Goal: Task Accomplishment & Management: Complete application form

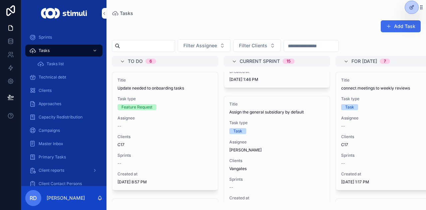
scroll to position [630, 0]
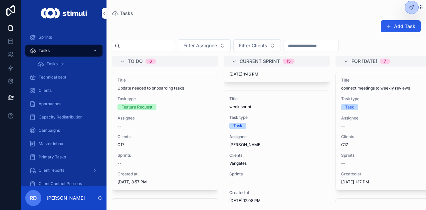
click at [400, 29] on button "Add Task" at bounding box center [401, 26] width 40 height 12
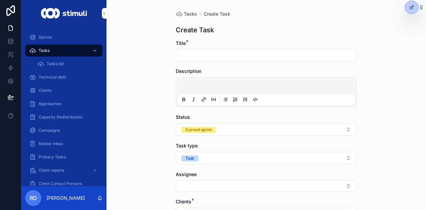
drag, startPoint x: 198, startPoint y: 52, endPoint x: 201, endPoint y: 49, distance: 3.8
click at [198, 52] on input "scrollable content" at bounding box center [266, 55] width 181 height 9
type input "**********"
click at [187, 13] on span "Tasks" at bounding box center [190, 14] width 13 height 7
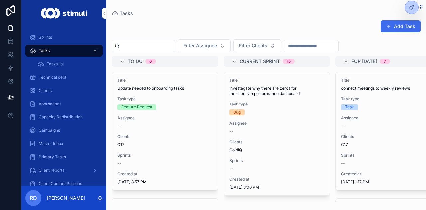
click at [402, 21] on button "Add Task" at bounding box center [401, 26] width 40 height 12
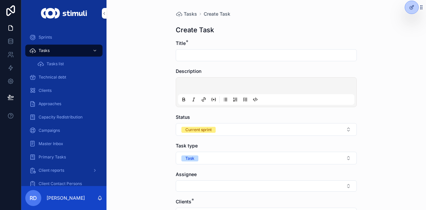
click at [210, 59] on input "scrollable content" at bounding box center [266, 55] width 181 height 9
type input "*"
type input "**********"
click at [189, 86] on p "scrollable content" at bounding box center [268, 87] width 177 height 7
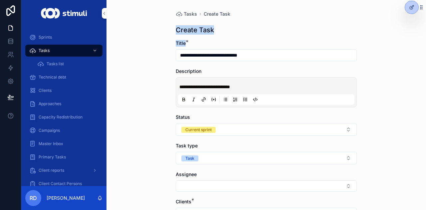
drag, startPoint x: 189, startPoint y: 46, endPoint x: 170, endPoint y: 29, distance: 25.4
click at [171, 29] on div "**********" at bounding box center [267, 177] width 192 height 354
drag, startPoint x: 270, startPoint y: 55, endPoint x: 316, endPoint y: 55, distance: 46.3
click at [334, 59] on input "**********" at bounding box center [266, 55] width 181 height 9
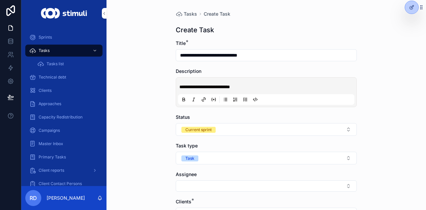
click at [287, 43] on div "Title *" at bounding box center [266, 43] width 181 height 7
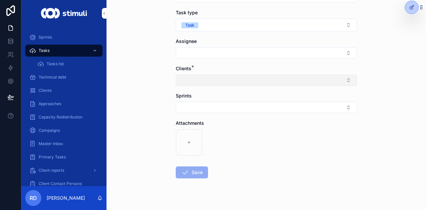
click at [200, 76] on button "Select Button" at bounding box center [266, 80] width 181 height 11
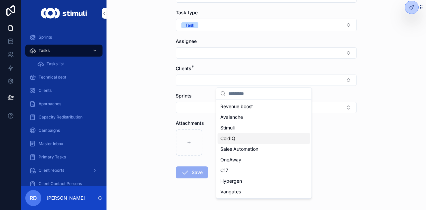
click at [238, 138] on div "ColdIQ" at bounding box center [264, 138] width 93 height 11
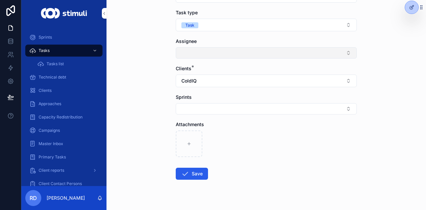
click at [204, 56] on button "Select Button" at bounding box center [266, 52] width 181 height 11
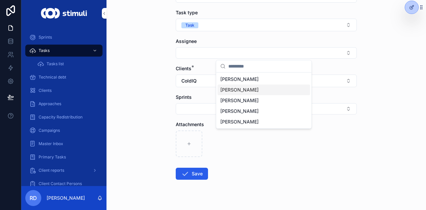
click at [233, 86] on div "[PERSON_NAME]" at bounding box center [264, 90] width 93 height 11
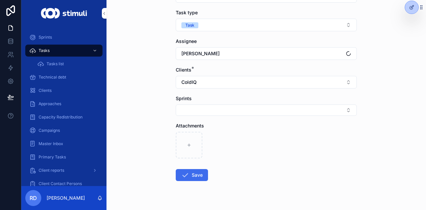
click at [197, 175] on button "Save" at bounding box center [192, 175] width 32 height 12
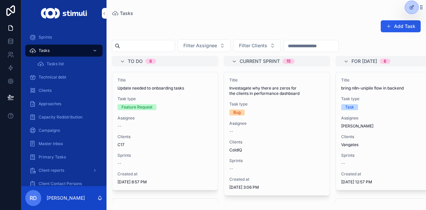
drag, startPoint x: 245, startPoint y: 10, endPoint x: 226, endPoint y: 0, distance: 21.0
click at [245, 10] on div "Tasks Add Task Filter Assignee Filter Clients To do 6 Title Update needed to on…" at bounding box center [267, 101] width 320 height 202
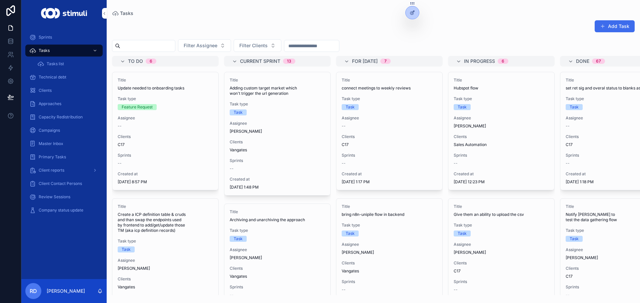
click at [607, 26] on button "Add Task" at bounding box center [614, 26] width 40 height 12
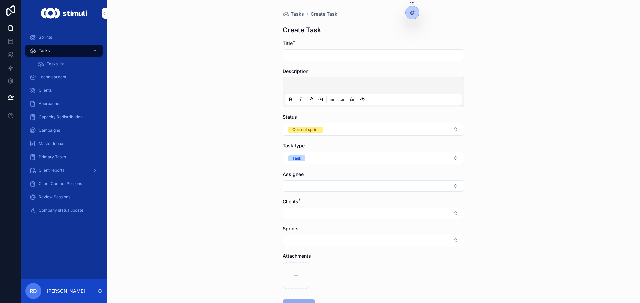
click at [304, 50] on div "scrollable content" at bounding box center [372, 55] width 181 height 12
click at [304, 58] on input "scrollable content" at bounding box center [373, 55] width 181 height 9
type input "**********"
click at [300, 84] on p "scrollable content" at bounding box center [374, 87] width 177 height 7
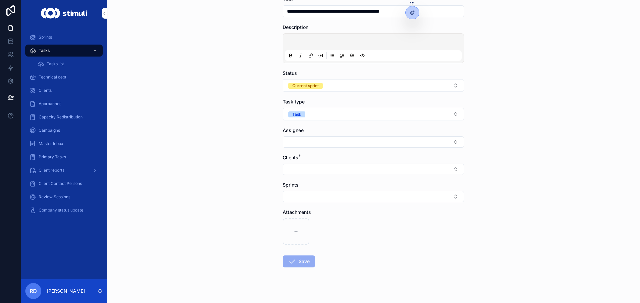
scroll to position [51, 0]
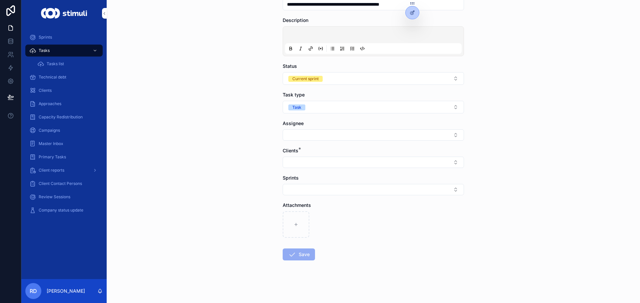
click at [311, 141] on form "**********" at bounding box center [372, 146] width 181 height 314
click at [315, 135] on button "Select Button" at bounding box center [372, 135] width 181 height 11
click at [348, 174] on span "[PERSON_NAME]" at bounding box center [346, 172] width 38 height 7
click at [286, 158] on div "Clients *" at bounding box center [372, 159] width 181 height 21
click at [295, 164] on button "Select Button" at bounding box center [372, 163] width 181 height 11
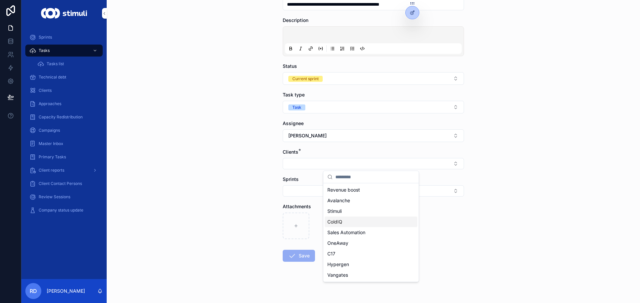
drag, startPoint x: 346, startPoint y: 222, endPoint x: 299, endPoint y: 201, distance: 51.4
click at [346, 222] on div "ColdIQ" at bounding box center [370, 222] width 93 height 11
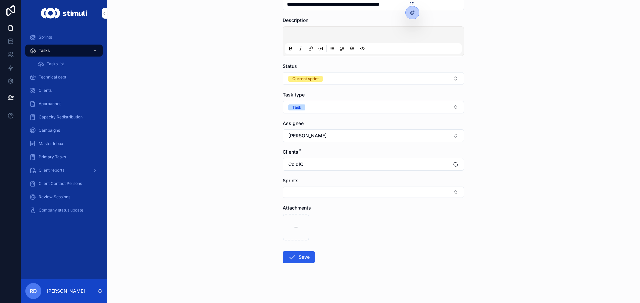
click at [211, 170] on div "**********" at bounding box center [373, 100] width 533 height 303
click at [294, 254] on button "Save" at bounding box center [298, 258] width 32 height 12
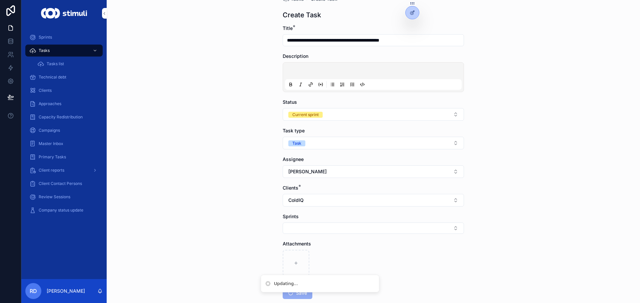
scroll to position [0, 0]
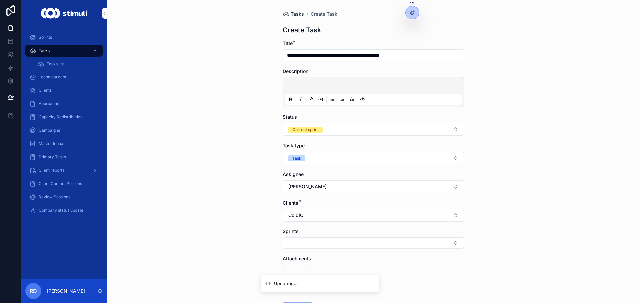
click at [290, 14] on span "Tasks" at bounding box center [296, 14] width 13 height 7
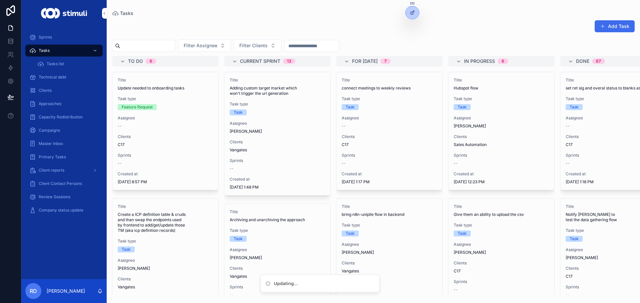
click at [612, 21] on button "Add Task" at bounding box center [614, 26] width 40 height 12
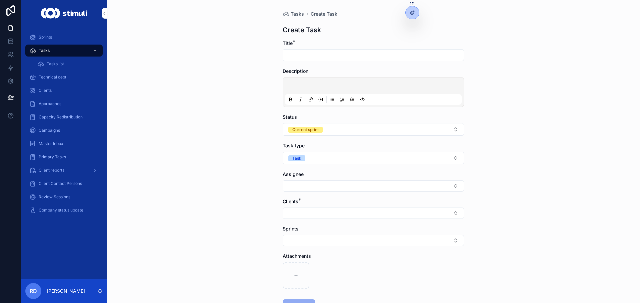
click at [298, 53] on input "scrollable content" at bounding box center [373, 55] width 181 height 9
click at [291, 55] on input "scrollable content" at bounding box center [373, 55] width 181 height 9
drag, startPoint x: 290, startPoint y: 87, endPoint x: 292, endPoint y: 61, distance: 25.7
click at [290, 87] on p "scrollable content" at bounding box center [374, 87] width 177 height 7
click at [295, 54] on input "scrollable content" at bounding box center [373, 55] width 181 height 9
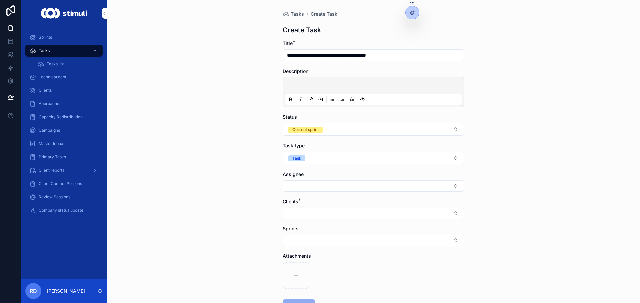
click at [394, 54] on input "**********" at bounding box center [373, 55] width 181 height 9
click at [410, 57] on input "**********" at bounding box center [373, 55] width 181 height 9
type input "**********"
click at [320, 163] on button "Task" at bounding box center [372, 158] width 181 height 13
click at [348, 239] on div "Bug" at bounding box center [370, 235] width 93 height 10
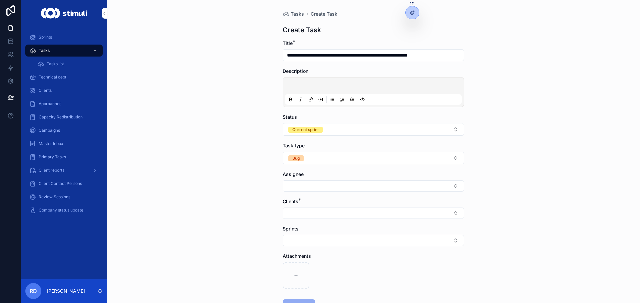
click at [199, 124] on div "**********" at bounding box center [373, 151] width 533 height 303
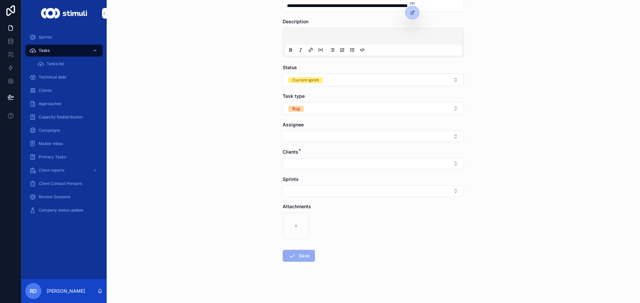
scroll to position [51, 0]
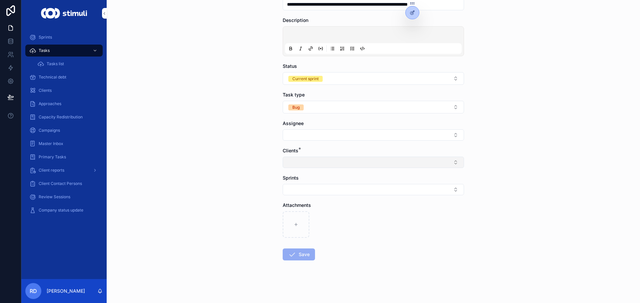
click at [298, 158] on button "Select Button" at bounding box center [372, 162] width 181 height 11
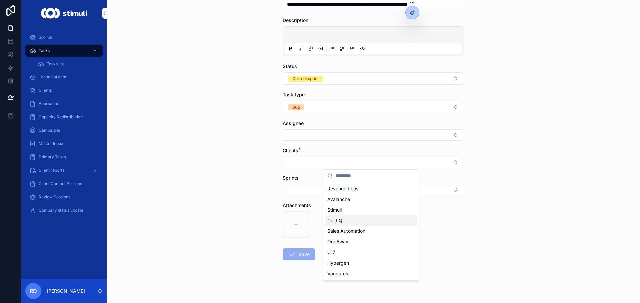
click at [338, 221] on span "ColdIQ" at bounding box center [334, 221] width 15 height 7
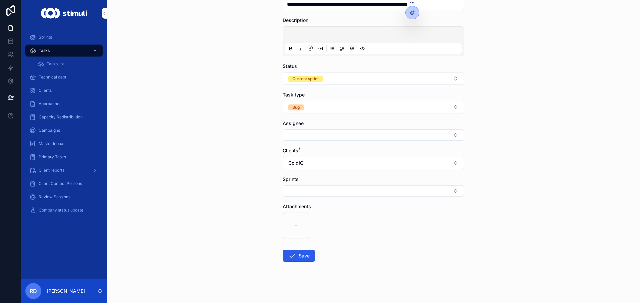
click at [196, 166] on div "**********" at bounding box center [373, 100] width 533 height 303
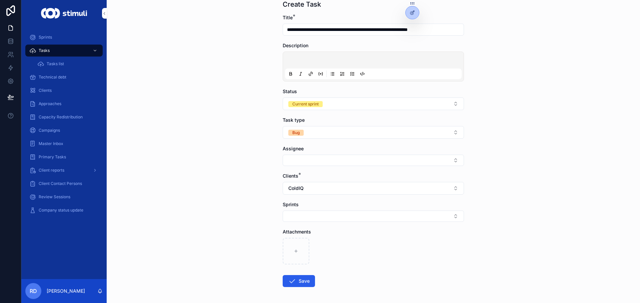
scroll to position [52, 0]
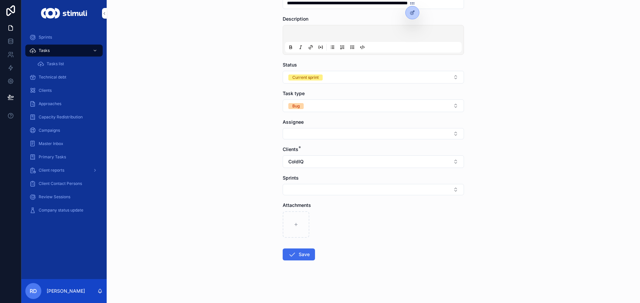
click at [299, 252] on button "Save" at bounding box center [298, 255] width 32 height 12
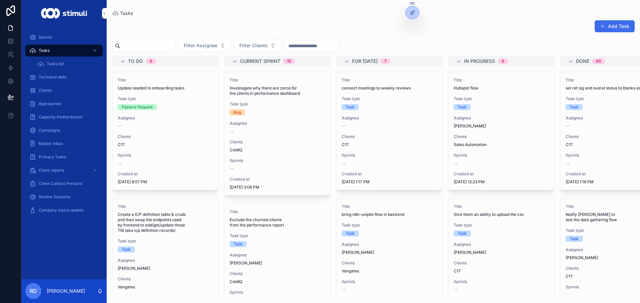
click at [615, 24] on button "Add Task" at bounding box center [614, 26] width 40 height 12
click at [267, 49] on span "Filter Clients" at bounding box center [253, 45] width 28 height 7
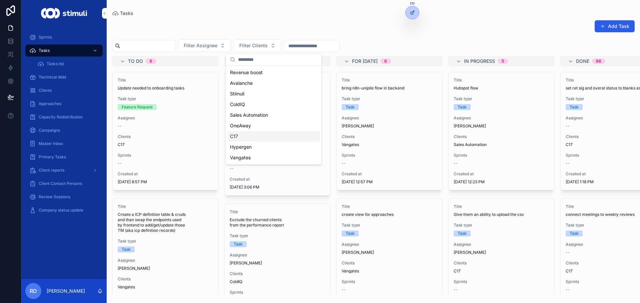
click at [252, 137] on div "C17" at bounding box center [273, 136] width 93 height 11
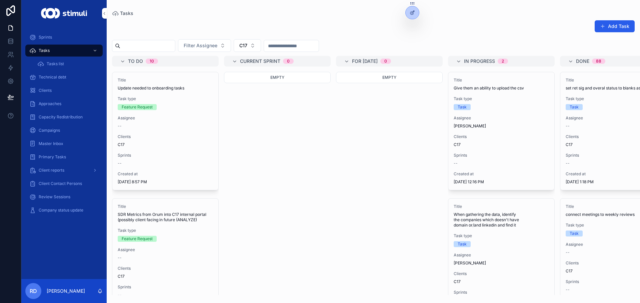
click at [416, 30] on div "Add Task" at bounding box center [373, 27] width 522 height 15
drag, startPoint x: 527, startPoint y: 25, endPoint x: 539, endPoint y: 26, distance: 12.4
click at [527, 25] on div "Add Task" at bounding box center [373, 27] width 522 height 15
click at [603, 29] on button "Add Task" at bounding box center [614, 26] width 40 height 12
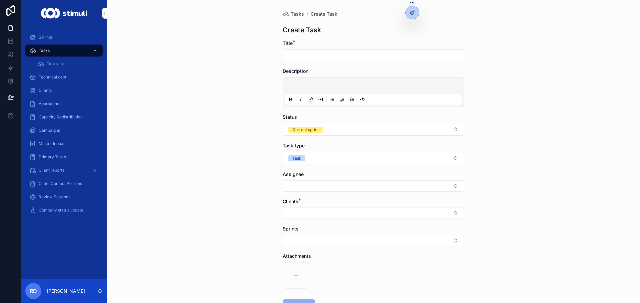
click at [291, 52] on input "scrollable content" at bounding box center [373, 55] width 181 height 9
click at [307, 53] on input "scrollable content" at bounding box center [373, 55] width 181 height 9
paste input "**********"
type input "**********"
click at [302, 87] on p "scrollable content" at bounding box center [374, 87] width 177 height 7
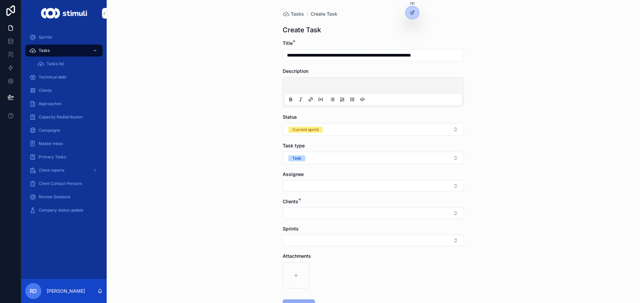
click at [530, 87] on div "**********" at bounding box center [373, 151] width 533 height 303
click at [300, 84] on p "scrollable content" at bounding box center [374, 87] width 177 height 7
click at [178, 77] on div "**********" at bounding box center [373, 151] width 533 height 303
click at [191, 100] on div "**********" at bounding box center [373, 151] width 533 height 303
click at [358, 89] on span "**********" at bounding box center [401, 87] width 87 height 5
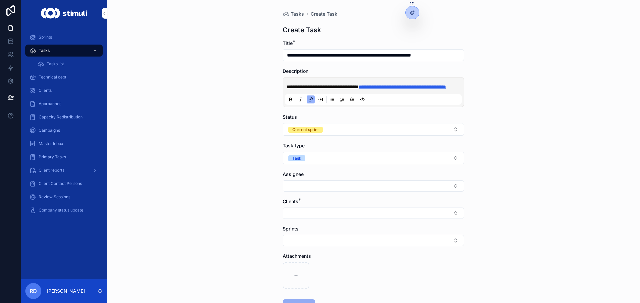
click at [358, 89] on span "**********" at bounding box center [401, 87] width 87 height 5
click at [183, 83] on div "**********" at bounding box center [373, 151] width 533 height 303
click at [302, 217] on button "Select Button" at bounding box center [372, 213] width 181 height 11
click at [341, 153] on span "ColdIQ" at bounding box center [334, 153] width 15 height 7
click at [339, 192] on button "Select Button" at bounding box center [372, 186] width 181 height 11
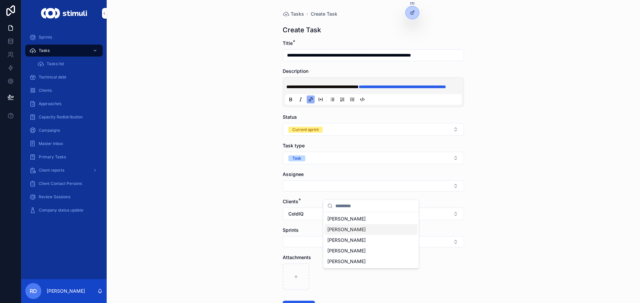
click at [347, 229] on span "[PERSON_NAME]" at bounding box center [346, 230] width 38 height 7
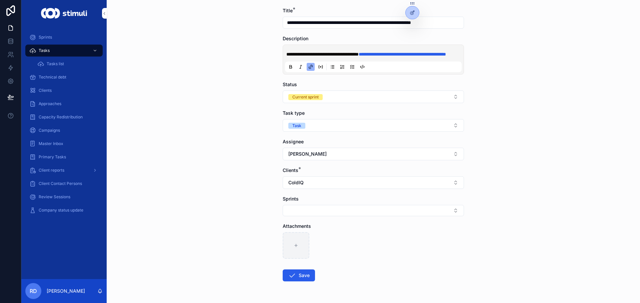
scroll to position [60, 0]
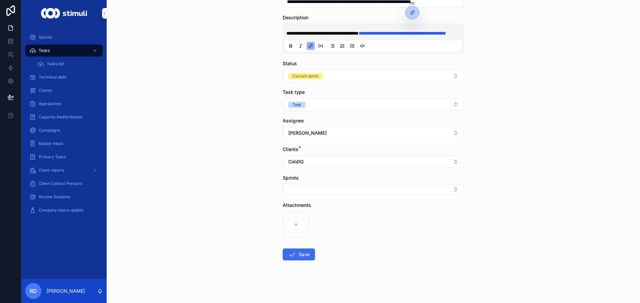
click at [295, 252] on button "Save" at bounding box center [298, 255] width 32 height 12
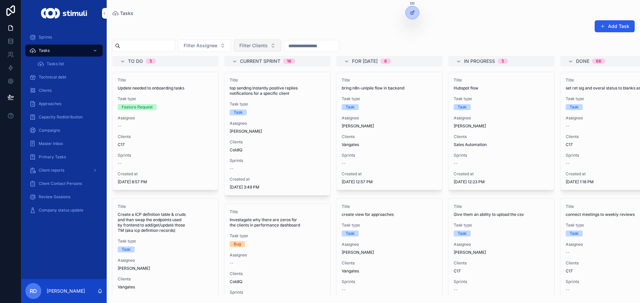
scroll to position [200, 0]
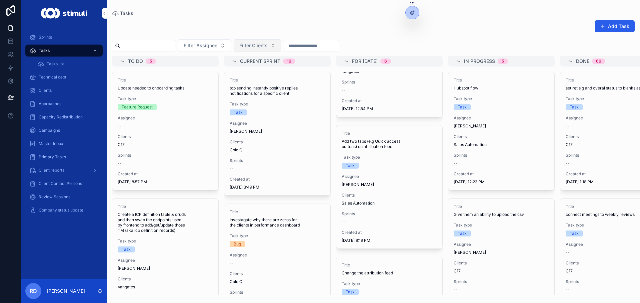
click at [271, 49] on button "Filter Clients" at bounding box center [258, 45] width 48 height 13
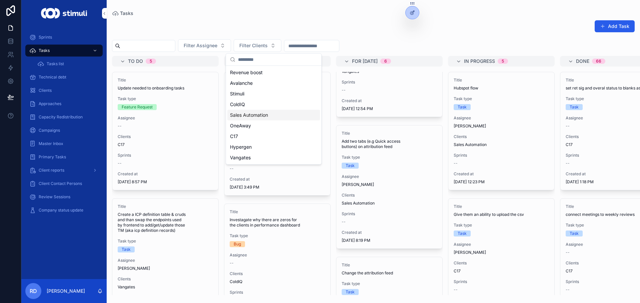
click at [247, 102] on div "ColdIQ" at bounding box center [273, 104] width 93 height 11
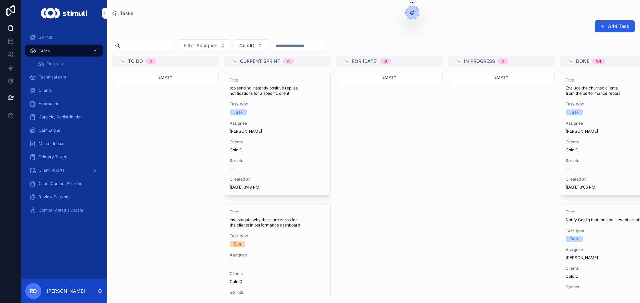
click at [169, 102] on div "Empty" at bounding box center [165, 184] width 107 height 224
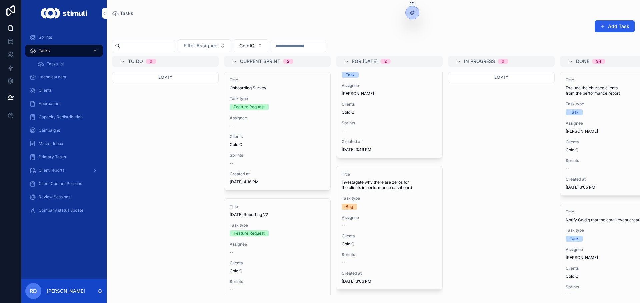
drag, startPoint x: 294, startPoint y: 207, endPoint x: 189, endPoint y: 179, distance: 109.3
click at [189, 179] on div "Empty" at bounding box center [165, 184] width 107 height 224
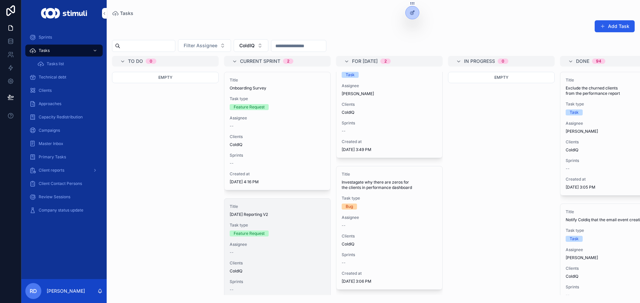
click at [246, 233] on div "Feature Request" at bounding box center [249, 234] width 31 height 6
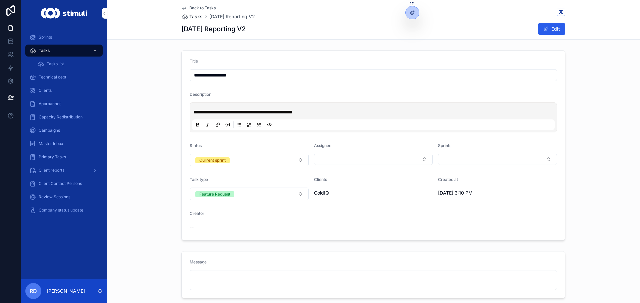
click at [189, 15] on span "Tasks" at bounding box center [195, 16] width 13 height 7
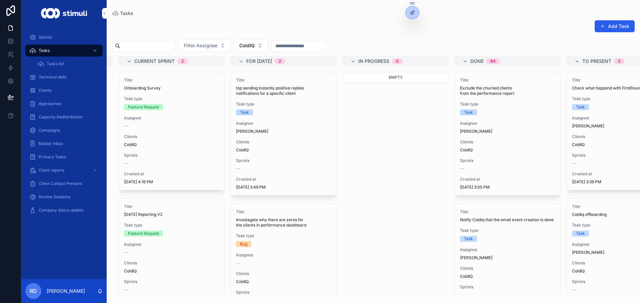
scroll to position [0, 144]
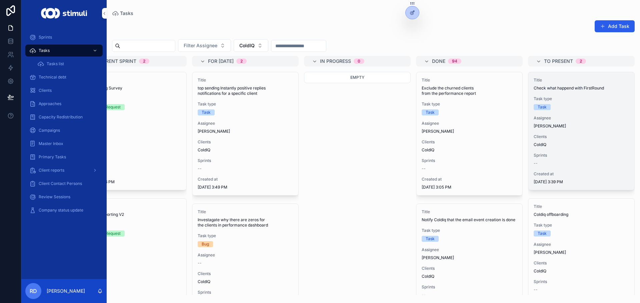
click at [571, 114] on div "Title Check what happend with FirstRound Task type Task Assignee [PERSON_NAME] …" at bounding box center [581, 131] width 106 height 118
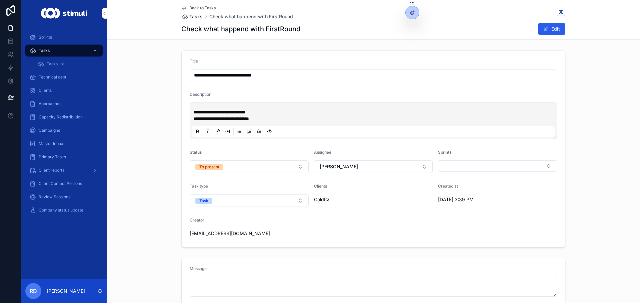
click at [192, 17] on span "Tasks" at bounding box center [195, 16] width 13 height 7
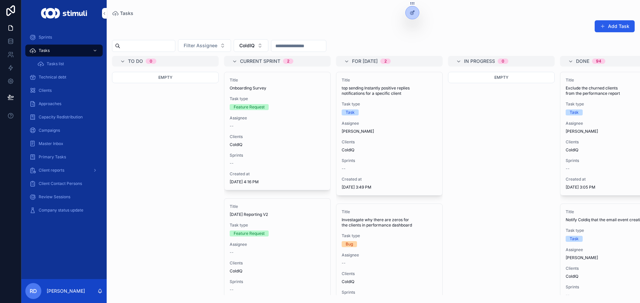
click at [165, 126] on div "Empty" at bounding box center [165, 184] width 107 height 224
click at [368, 44] on div "Filter Assignee ColdIQ" at bounding box center [373, 45] width 533 height 13
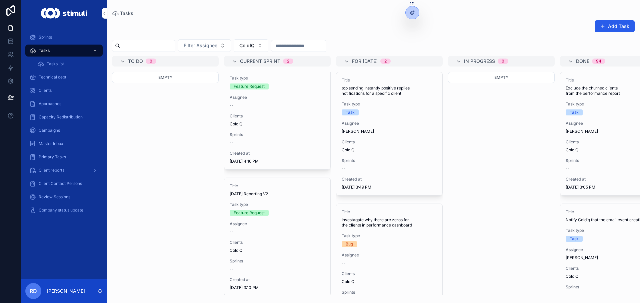
scroll to position [32, 0]
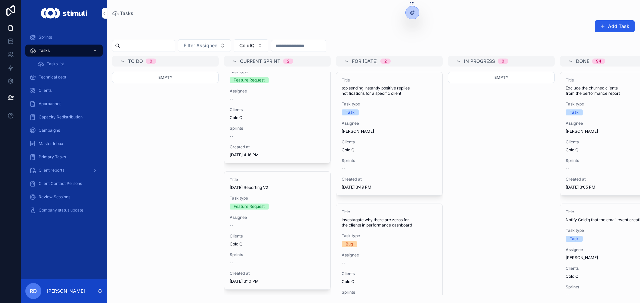
click at [252, 35] on div "Add Task Filter Assignee ColdIQ To do 0 Empty Current sprint 2 Title Onboarding…" at bounding box center [373, 155] width 533 height 279
click at [260, 41] on button "ColdIQ" at bounding box center [251, 45] width 35 height 13
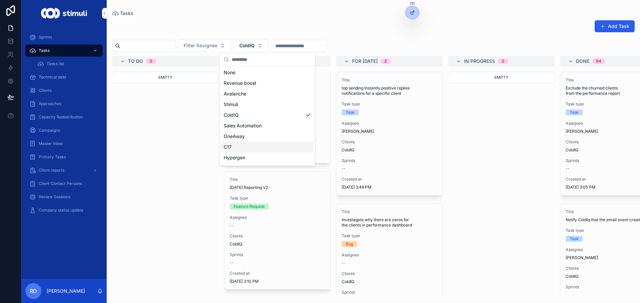
click at [238, 144] on div "C17" at bounding box center [267, 147] width 93 height 11
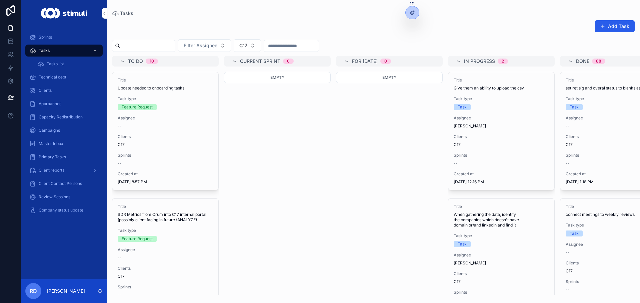
click at [180, 22] on div "Add Task" at bounding box center [373, 27] width 522 height 15
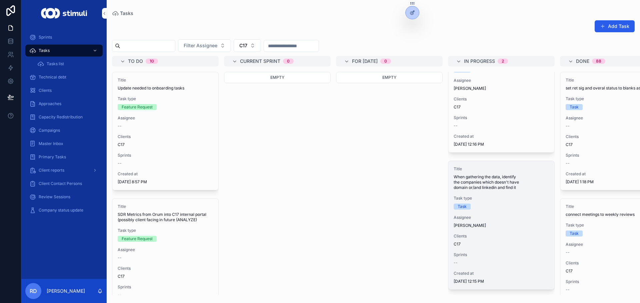
scroll to position [43, 0]
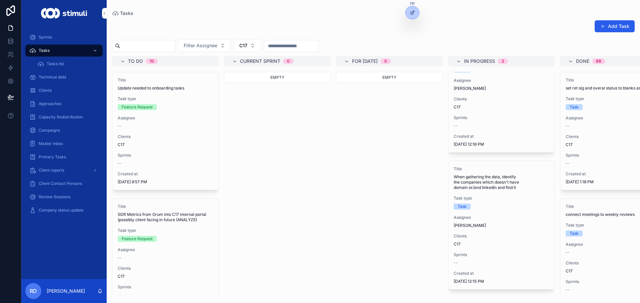
click at [407, 286] on div "Empty" at bounding box center [389, 184] width 107 height 224
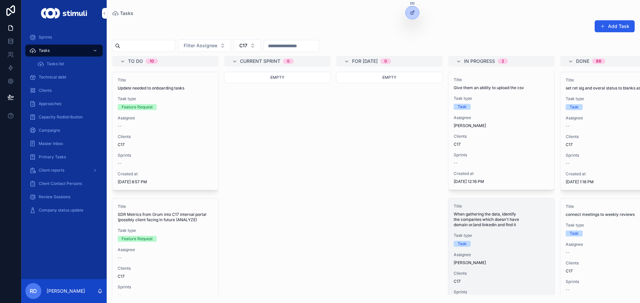
scroll to position [0, 0]
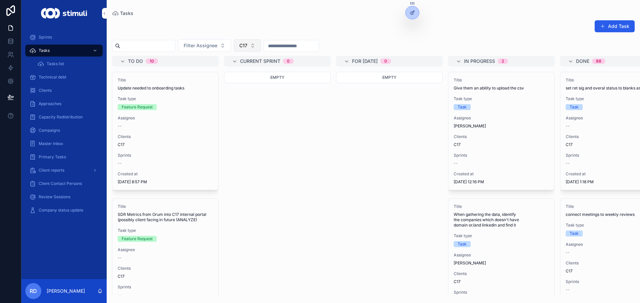
click at [261, 50] on button "C17" at bounding box center [247, 45] width 27 height 13
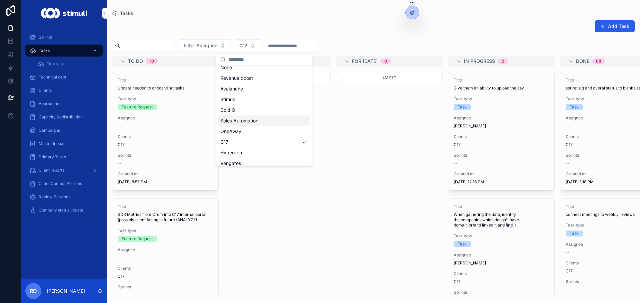
scroll to position [9, 0]
click at [238, 108] on div "ColdIQ" at bounding box center [264, 106] width 93 height 11
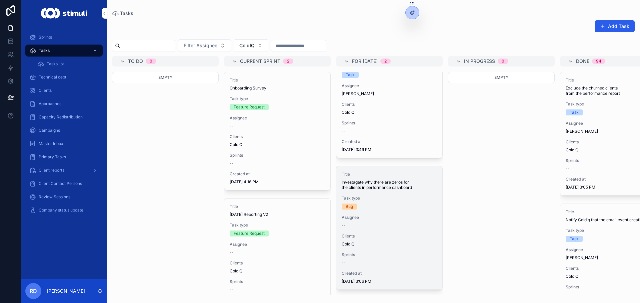
scroll to position [43, 0]
click at [387, 205] on div "Title Investagate why there are zeros for the clients in performance dashboard …" at bounding box center [389, 228] width 106 height 123
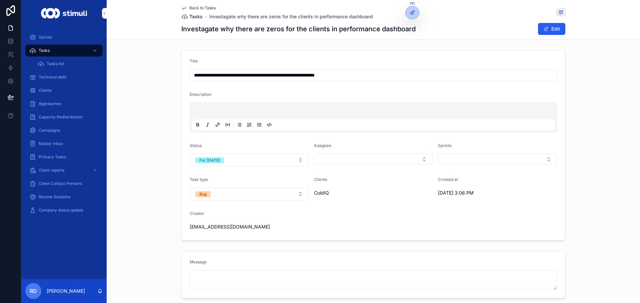
click at [193, 15] on span "Tasks" at bounding box center [195, 16] width 13 height 7
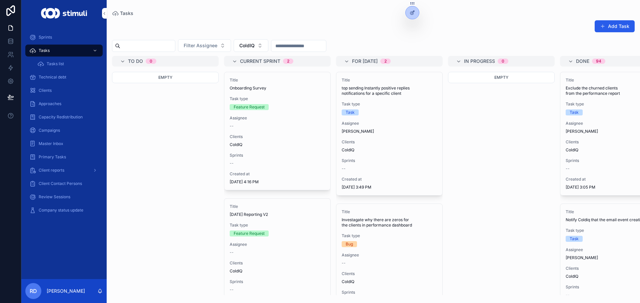
drag, startPoint x: 163, startPoint y: 149, endPoint x: 205, endPoint y: 149, distance: 41.3
click at [163, 149] on div "Empty" at bounding box center [165, 184] width 107 height 224
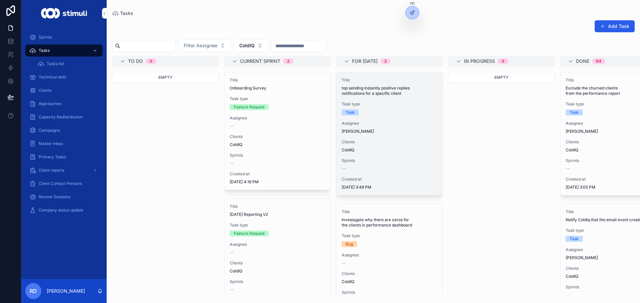
click at [378, 132] on div "[PERSON_NAME]" at bounding box center [388, 131] width 95 height 5
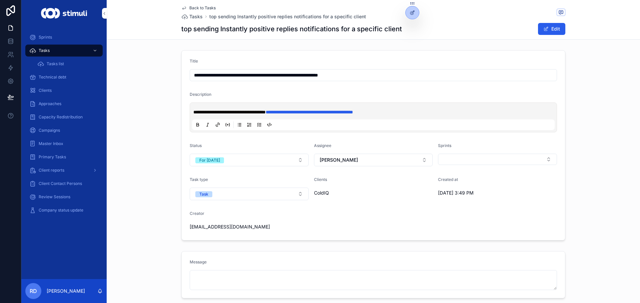
click at [133, 127] on div "**********" at bounding box center [373, 146] width 533 height 196
click at [453, 116] on div "**********" at bounding box center [373, 117] width 362 height 25
click at [458, 113] on p "**********" at bounding box center [374, 112] width 362 height 7
drag, startPoint x: 256, startPoint y: 111, endPoint x: 155, endPoint y: 101, distance: 101.4
click at [157, 102] on div "**********" at bounding box center [373, 146] width 533 height 196
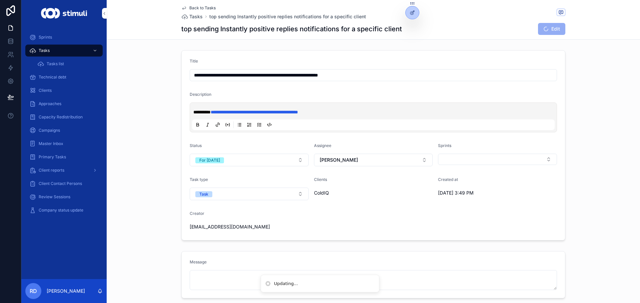
click at [395, 110] on p "**********" at bounding box center [374, 112] width 362 height 7
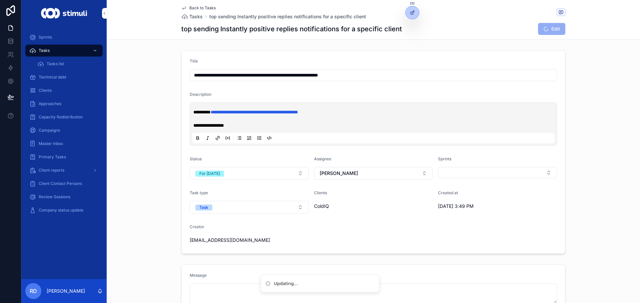
click at [193, 10] on span "Back to Tasks" at bounding box center [202, 7] width 26 height 5
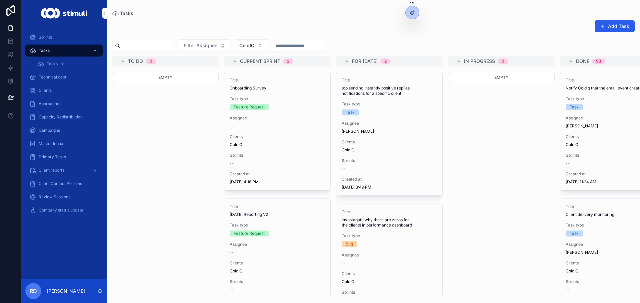
click at [363, 32] on div "Add Task" at bounding box center [373, 27] width 522 height 15
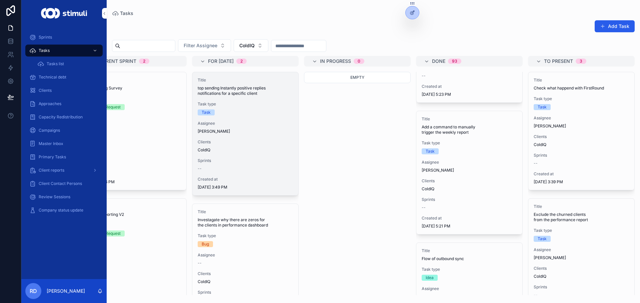
scroll to position [533, 0]
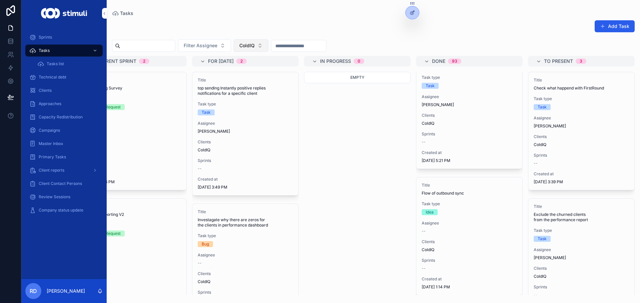
click at [268, 41] on button "ColdIQ" at bounding box center [251, 45] width 35 height 13
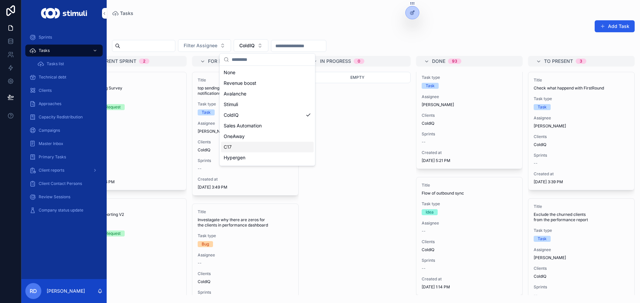
click at [249, 148] on div "C17" at bounding box center [267, 147] width 93 height 11
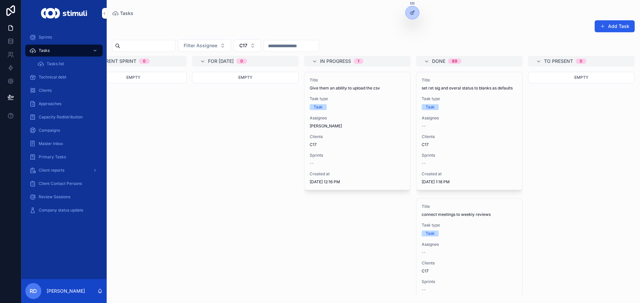
click at [437, 24] on div "Add Task" at bounding box center [373, 27] width 522 height 15
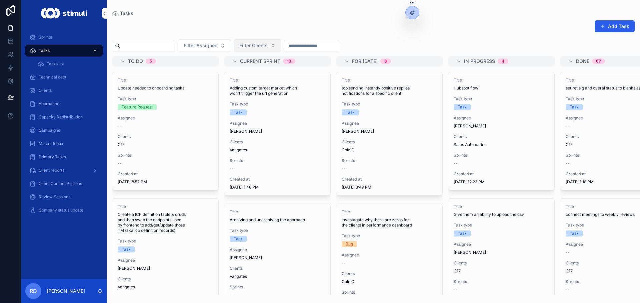
click at [267, 43] on span "Filter Clients" at bounding box center [253, 45] width 28 height 7
click at [222, 9] on div "Tasks Add Task Filter Assignee Filter Clients To do 5 Title Update needed to on…" at bounding box center [373, 147] width 533 height 295
click at [221, 51] on button "Filter Assignee" at bounding box center [204, 45] width 53 height 13
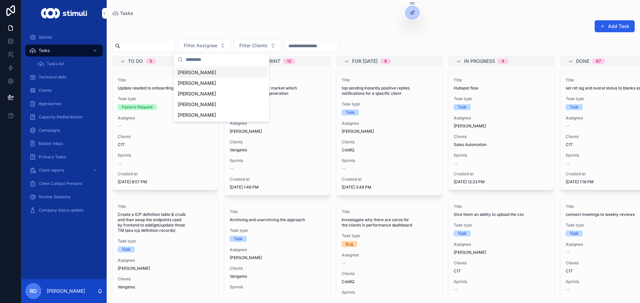
click at [227, 13] on div "Tasks" at bounding box center [373, 13] width 522 height 5
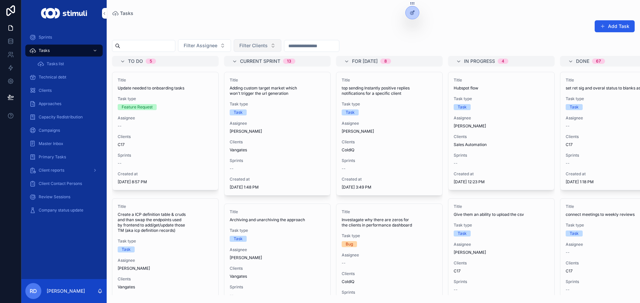
click at [276, 50] on button "Filter Clients" at bounding box center [258, 45] width 48 height 13
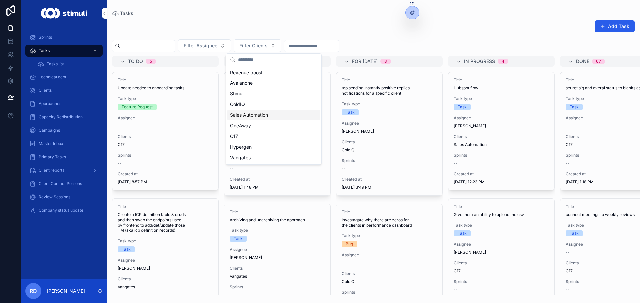
click at [254, 118] on span "Sales Automation" at bounding box center [249, 115] width 38 height 7
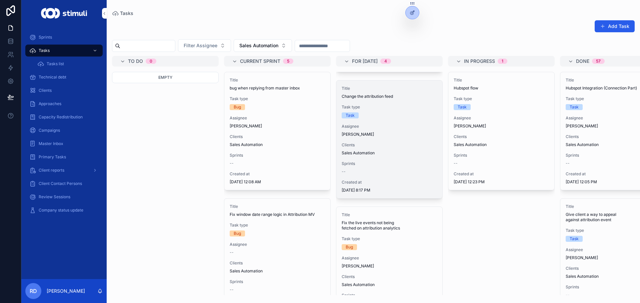
scroll to position [133, 0]
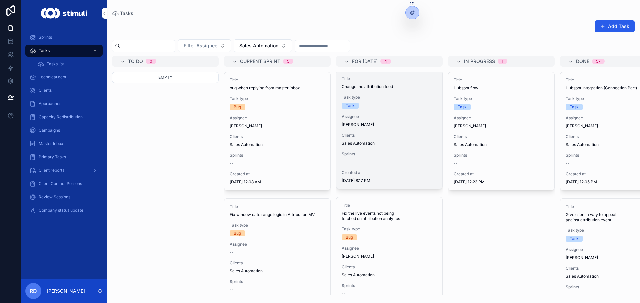
click at [367, 116] on span "Assignee" at bounding box center [388, 116] width 95 height 5
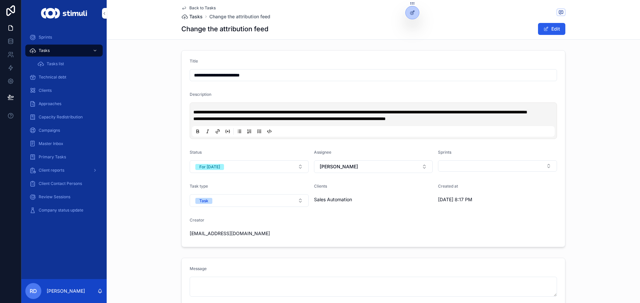
click at [191, 16] on span "Tasks" at bounding box center [195, 16] width 13 height 7
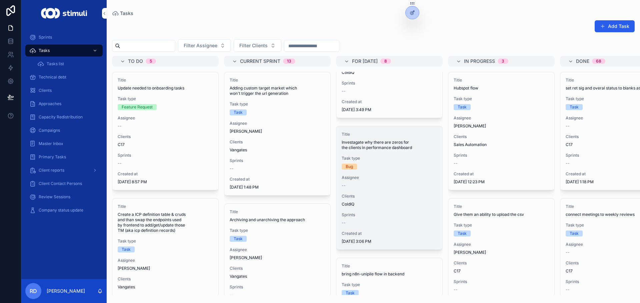
scroll to position [133, 0]
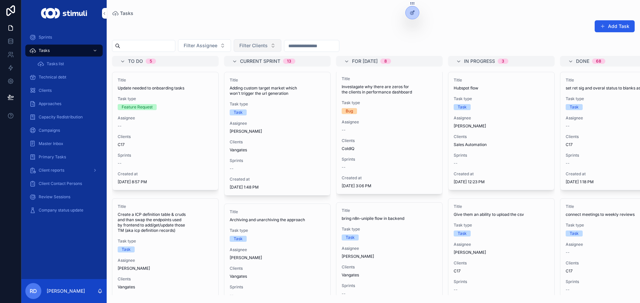
click at [278, 50] on button "Filter Clients" at bounding box center [258, 45] width 48 height 13
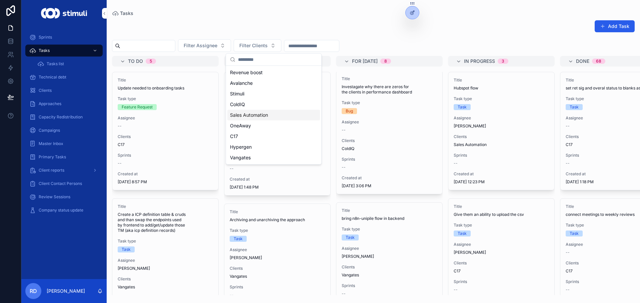
click at [265, 112] on span "Sales Automation" at bounding box center [249, 115] width 38 height 7
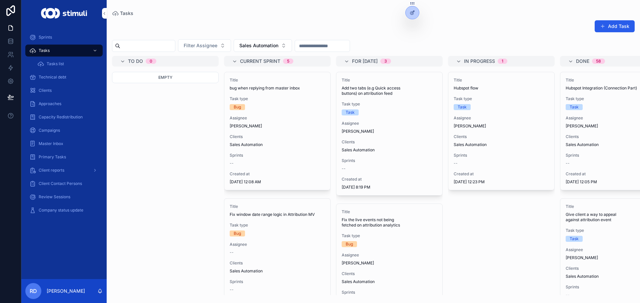
click at [619, 31] on button "Add Task" at bounding box center [614, 26] width 40 height 12
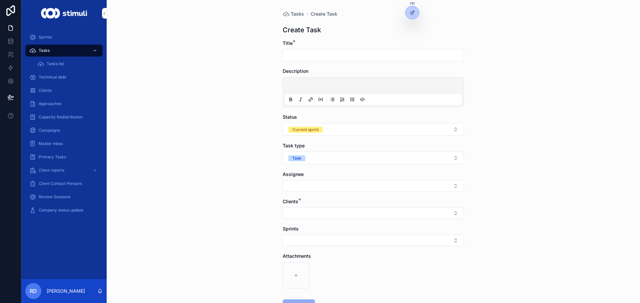
click at [318, 52] on input "scrollable content" at bounding box center [373, 55] width 181 height 9
click at [450, 55] on input "**********" at bounding box center [373, 55] width 181 height 9
type input "**********"
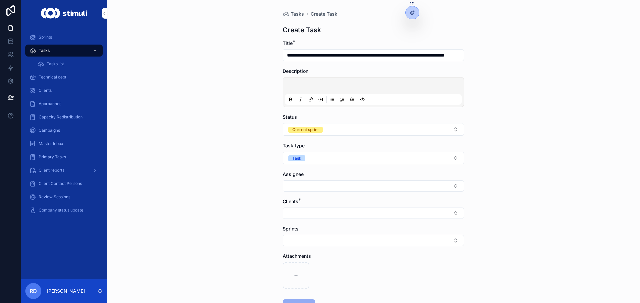
drag, startPoint x: 480, startPoint y: 55, endPoint x: 465, endPoint y: 64, distance: 17.3
drag, startPoint x: 465, startPoint y: 64, endPoint x: 293, endPoint y: 184, distance: 210.5
click at [284, 185] on button "Select Button" at bounding box center [372, 186] width 181 height 11
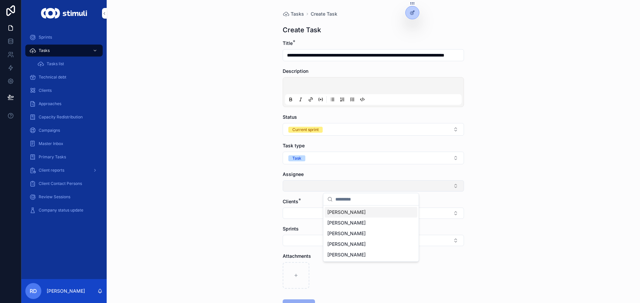
click at [293, 184] on button "Select Button" at bounding box center [372, 186] width 181 height 11
click at [359, 248] on span "[PERSON_NAME]" at bounding box center [346, 244] width 38 height 7
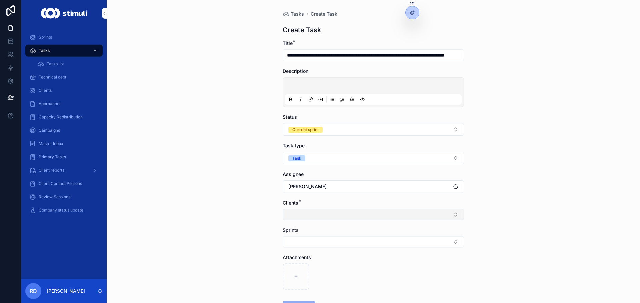
click at [313, 218] on button "Select Button" at bounding box center [372, 214] width 181 height 11
click at [355, 284] on span "Sales Automation" at bounding box center [346, 283] width 38 height 7
click at [249, 219] on div "**********" at bounding box center [373, 151] width 533 height 303
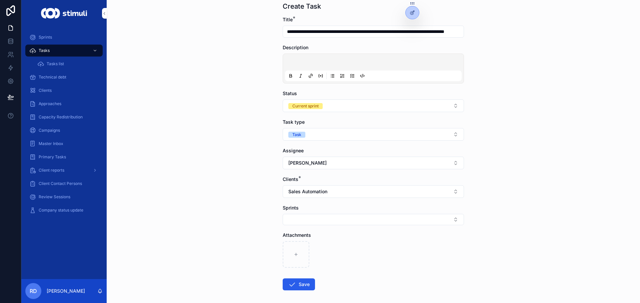
scroll to position [54, 0]
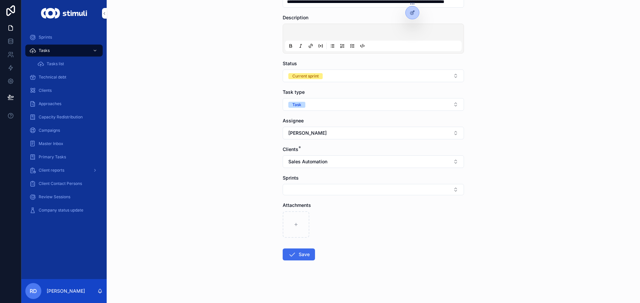
click at [299, 252] on button "Save" at bounding box center [298, 255] width 32 height 12
